Goal: Ask a question

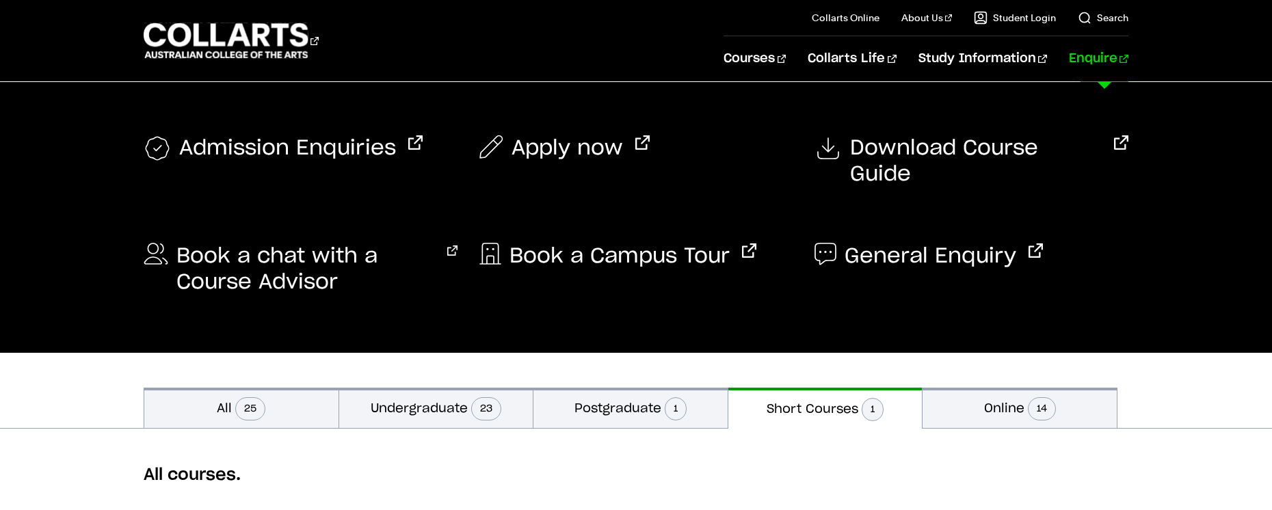
click at [1113, 61] on link "Enquire" at bounding box center [1098, 58] width 59 height 45
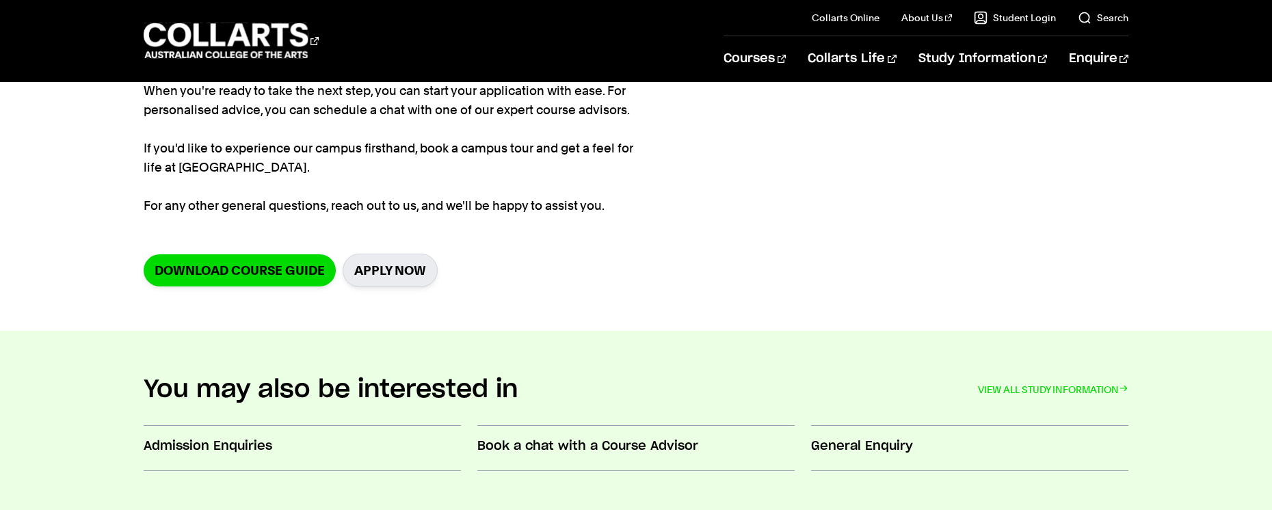
scroll to position [300, 0]
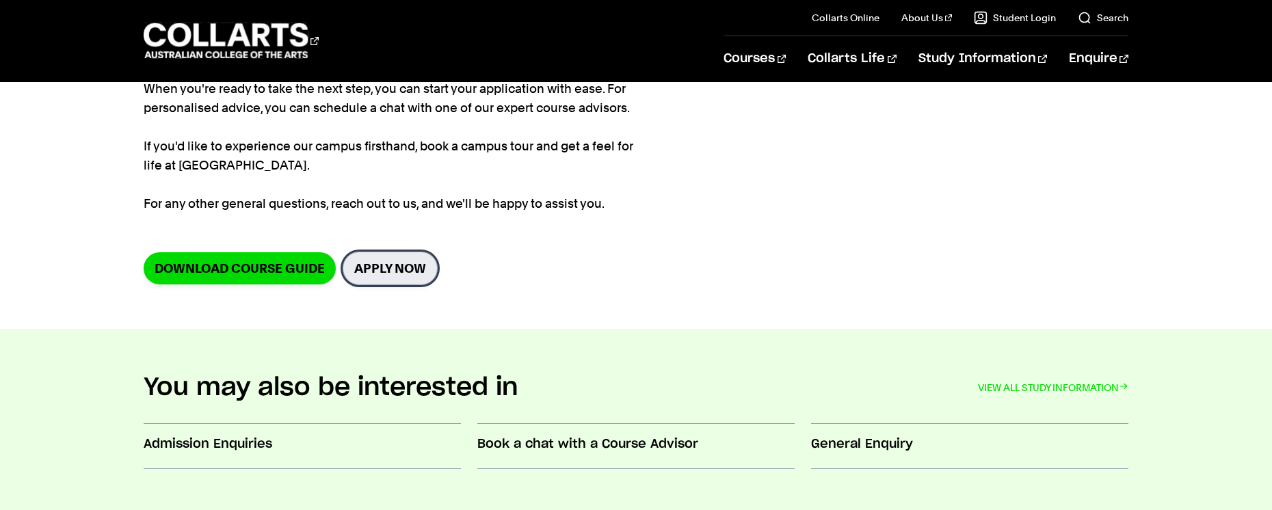
click at [432, 260] on link "Apply Now" at bounding box center [390, 269] width 95 height 34
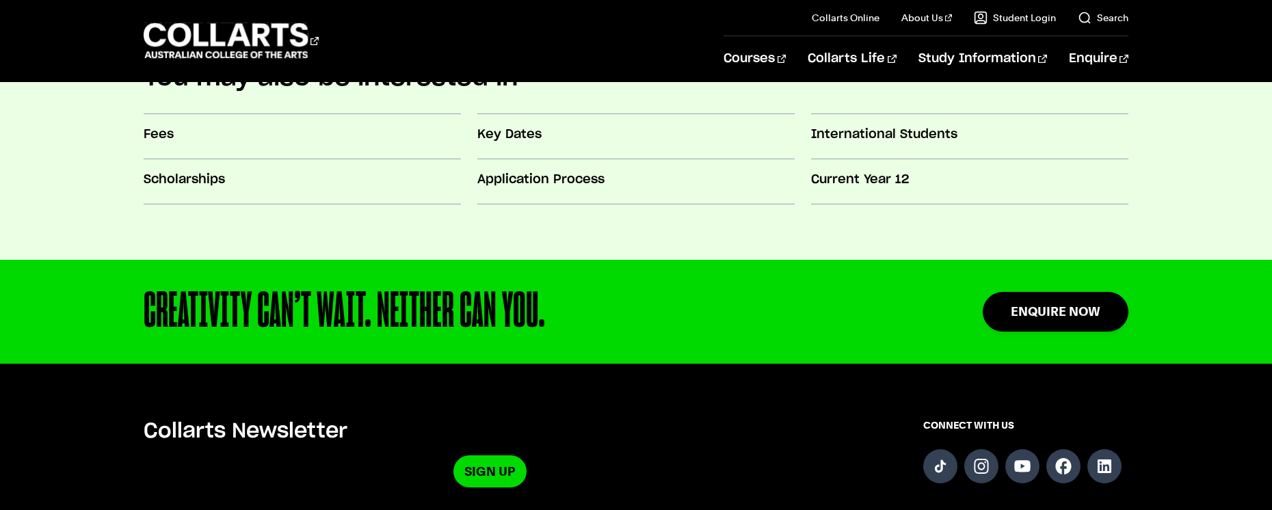
scroll to position [1473, 0]
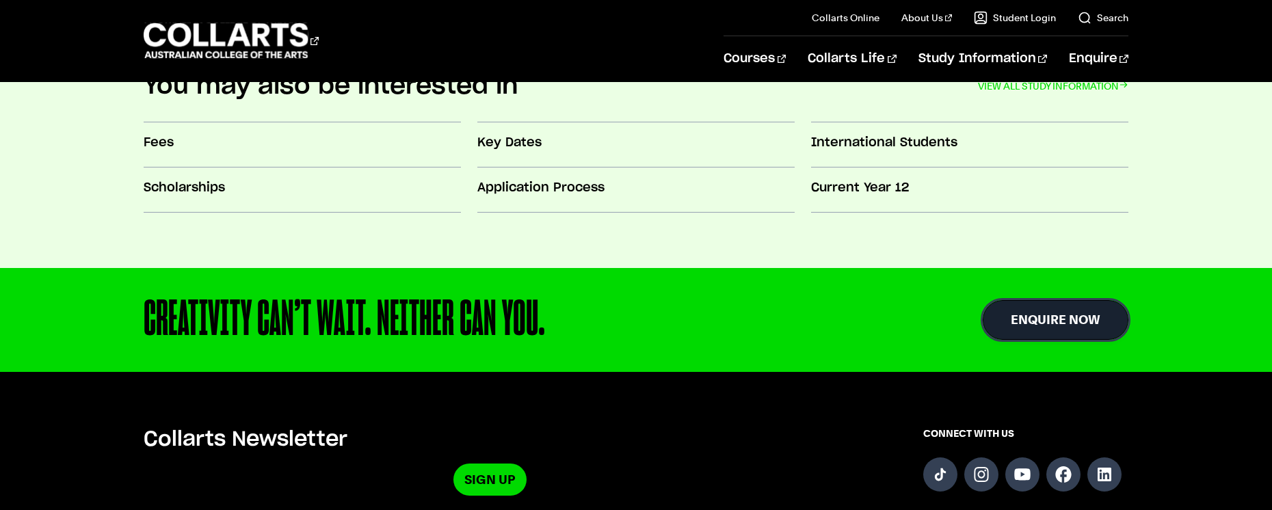
click at [1053, 319] on link "Enquire Now" at bounding box center [1056, 319] width 146 height 39
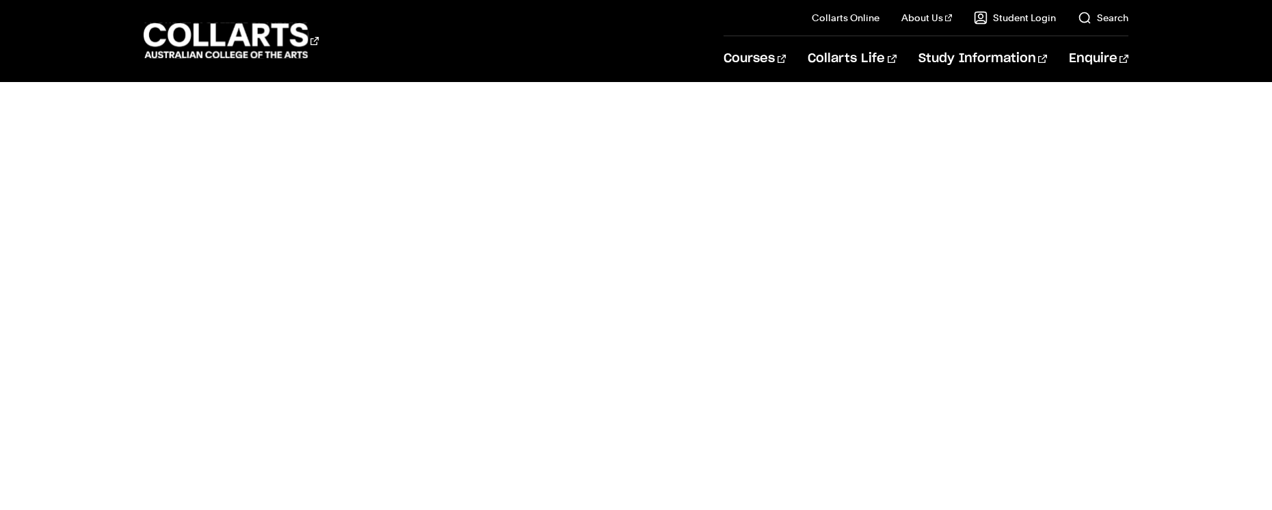
scroll to position [741, 0]
click at [956, 231] on div "General Enquiries" at bounding box center [635, 185] width 763 height 672
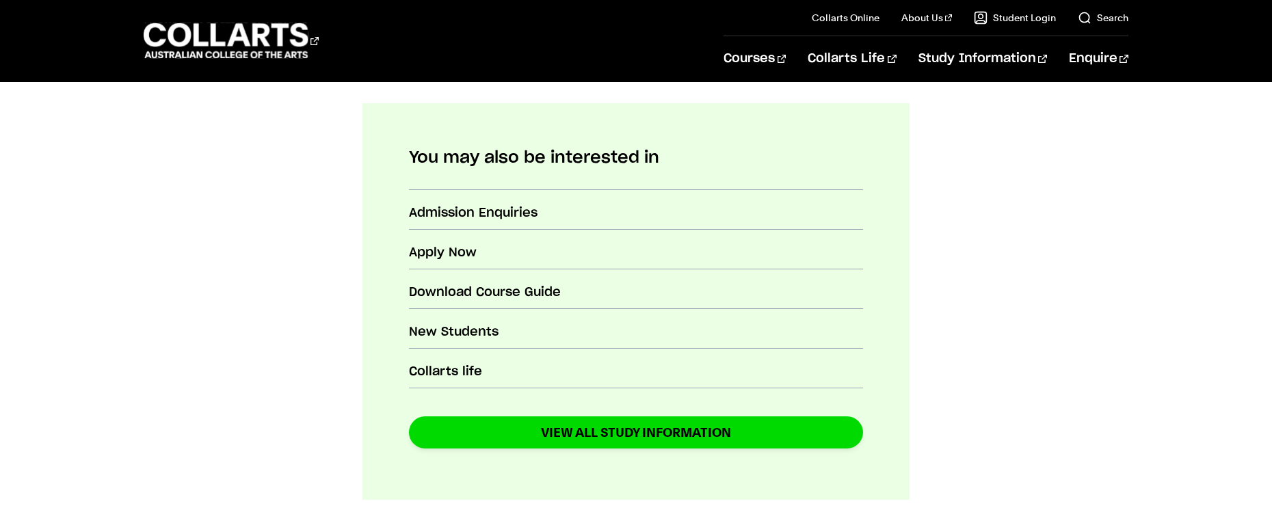
scroll to position [0, 0]
